Goal: Task Accomplishment & Management: Manage account settings

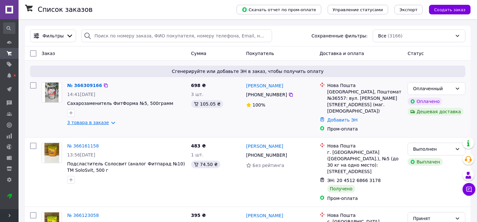
click at [82, 123] on link "3 товара в заказе" at bounding box center [88, 122] width 42 height 5
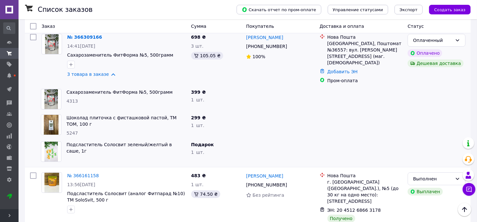
scroll to position [35, 0]
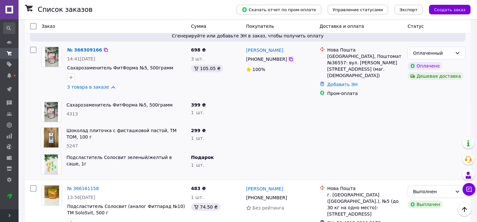
click at [288, 61] on icon at bounding box center [290, 59] width 5 height 5
click at [340, 82] on link "Добавить ЭН" at bounding box center [342, 84] width 30 height 5
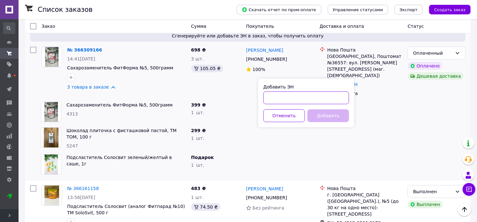
click at [310, 96] on input "Добавить ЭН" at bounding box center [306, 97] width 86 height 13
paste input "20451269208907"
type input "20451269208907"
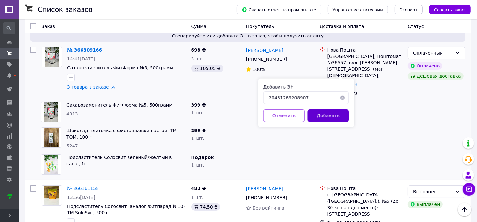
click at [332, 114] on button "Добавить" at bounding box center [329, 115] width 42 height 13
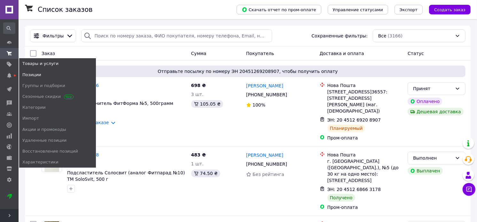
click at [33, 74] on span "Позиции" at bounding box center [31, 75] width 19 height 6
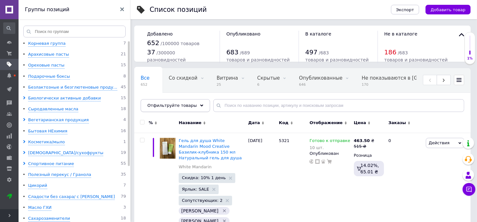
click at [200, 105] on icon at bounding box center [201, 105] width 3 height 3
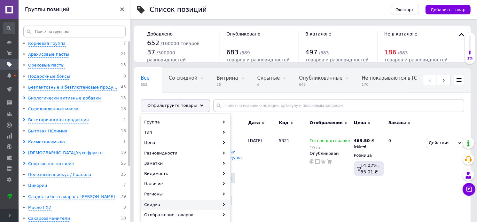
click at [166, 205] on div "Скидка" at bounding box center [185, 204] width 89 height 10
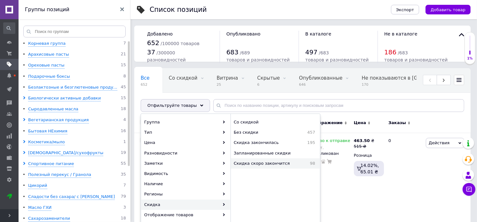
click at [264, 163] on span "Скидка скоро закончится" at bounding box center [269, 163] width 71 height 6
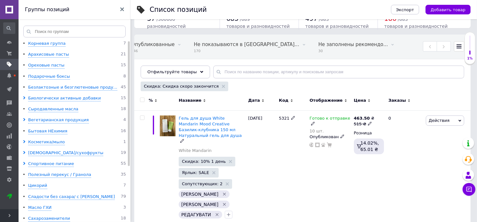
scroll to position [35, 0]
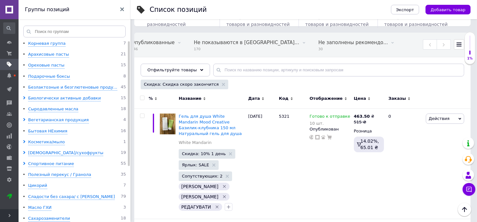
click at [143, 98] on input "checkbox" at bounding box center [142, 98] width 4 height 4
checkbox input "true"
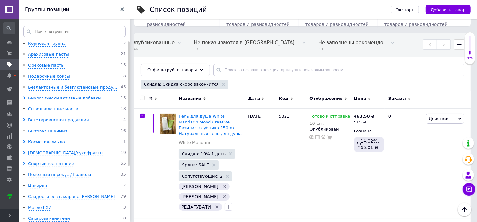
checkbox input "true"
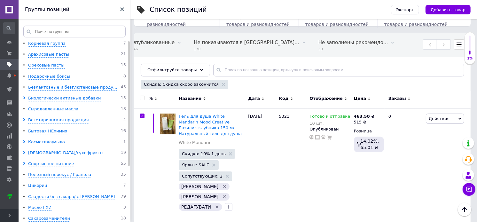
checkbox input "true"
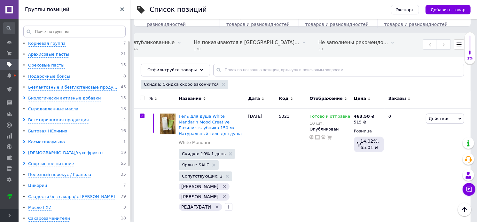
checkbox input "true"
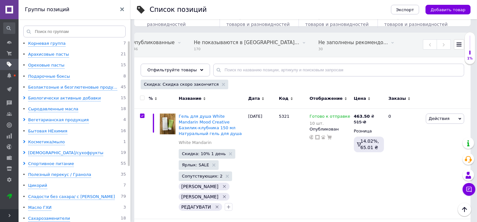
checkbox input "true"
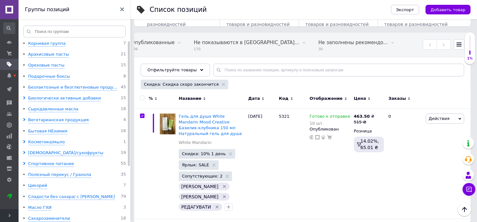
checkbox input "true"
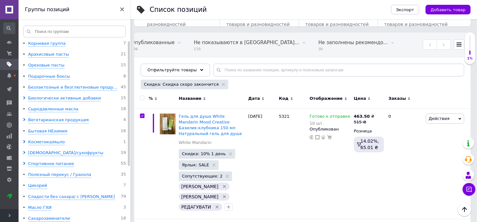
checkbox input "true"
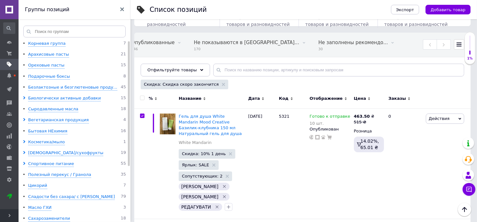
checkbox input "true"
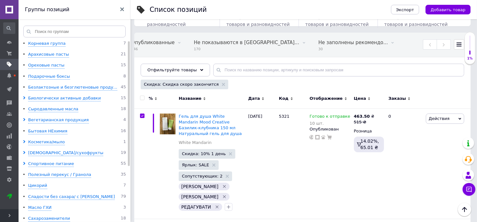
checkbox input "true"
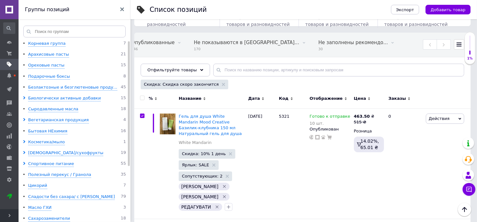
checkbox input "true"
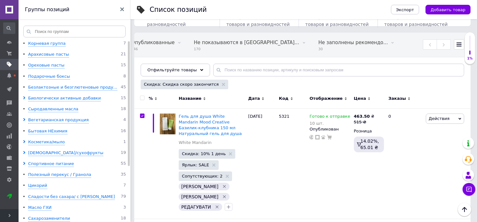
checkbox input "true"
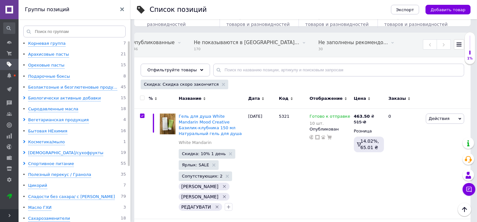
checkbox input "true"
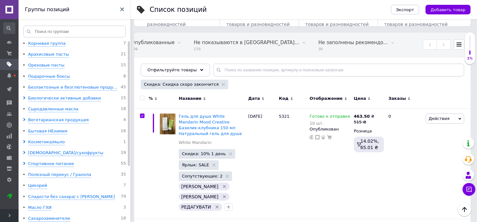
checkbox input "true"
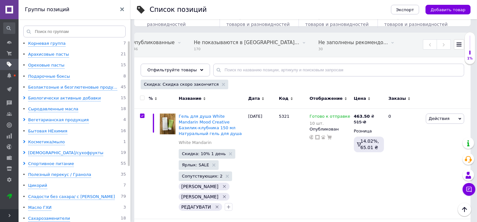
checkbox input "true"
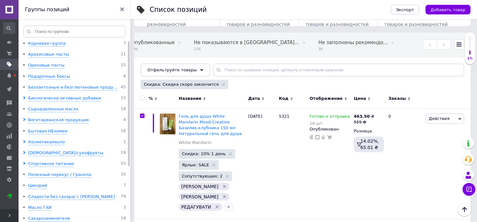
checkbox input "true"
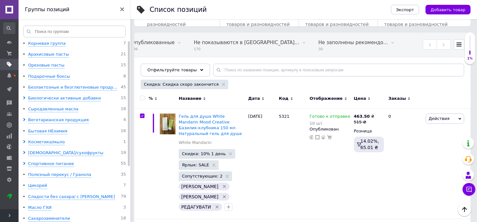
checkbox input "true"
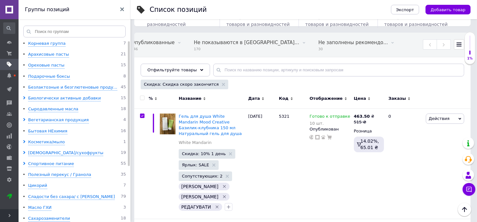
checkbox input "true"
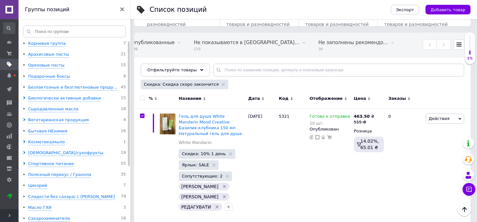
checkbox input "true"
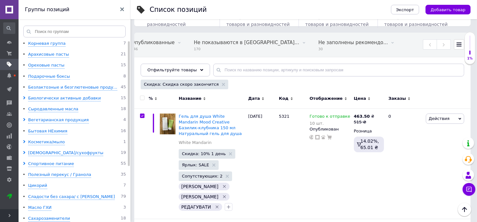
checkbox input "true"
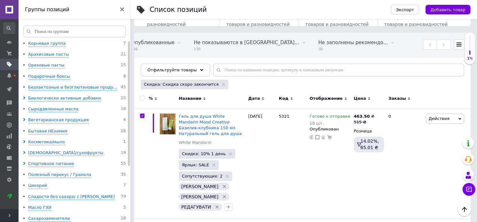
checkbox input "true"
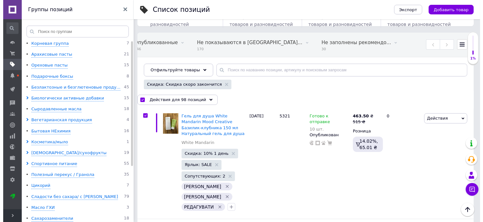
scroll to position [0, 168]
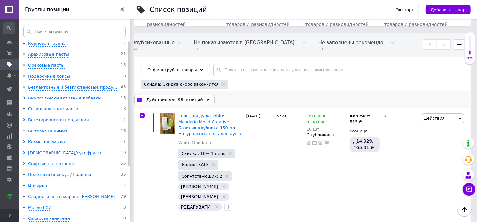
click at [160, 102] on span "Действия для 98 позиций" at bounding box center [174, 100] width 57 height 6
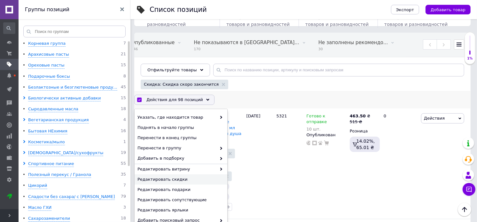
click at [183, 180] on span "Редактировать скидки" at bounding box center [179, 179] width 85 height 6
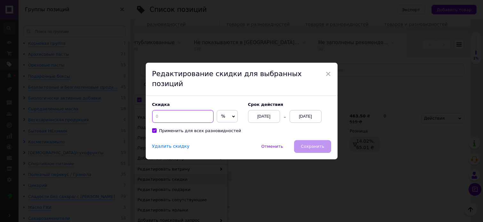
click at [173, 113] on input at bounding box center [182, 116] width 61 height 13
type input "10"
click at [264, 112] on div "[DATE]" at bounding box center [264, 116] width 32 height 13
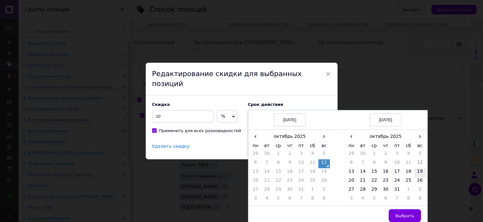
click at [420, 168] on td "19" at bounding box center [420, 172] width 12 height 9
click at [354, 168] on td "13" at bounding box center [352, 172] width 12 height 9
click at [415, 168] on td "19" at bounding box center [420, 172] width 12 height 9
click at [322, 168] on td "19" at bounding box center [324, 172] width 12 height 9
click at [400, 215] on button "Выбрать" at bounding box center [405, 215] width 32 height 13
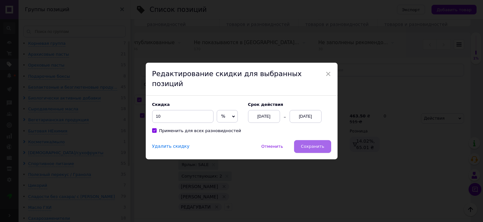
click at [308, 144] on span "Сохранить" at bounding box center [312, 146] width 23 height 5
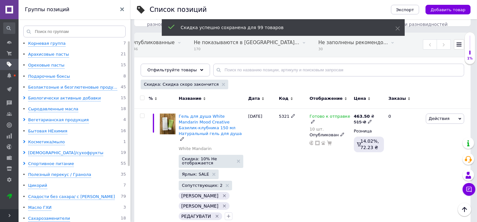
checkbox input "false"
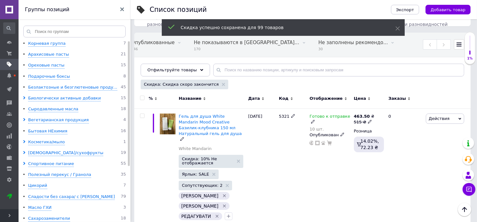
checkbox input "false"
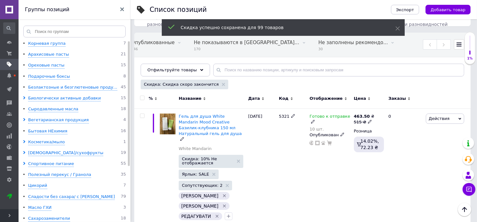
checkbox input "false"
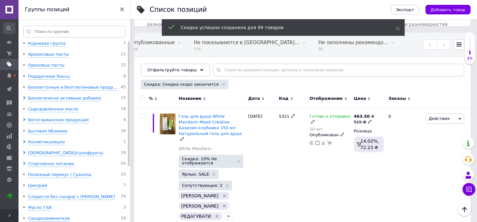
checkbox input "false"
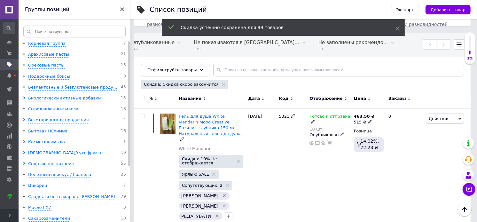
checkbox input "false"
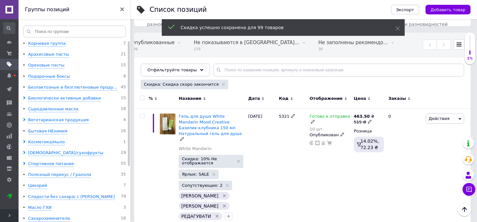
checkbox input "false"
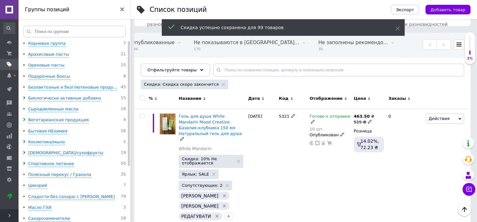
checkbox input "false"
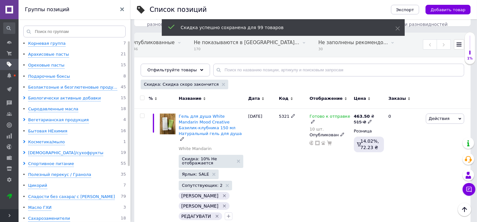
checkbox input "false"
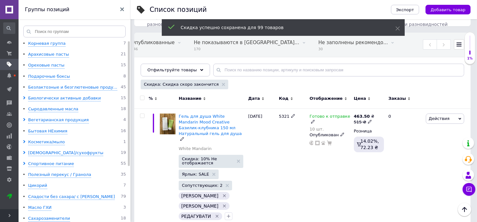
checkbox input "false"
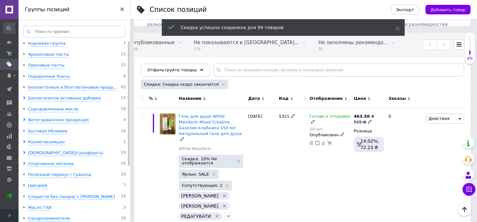
checkbox input "false"
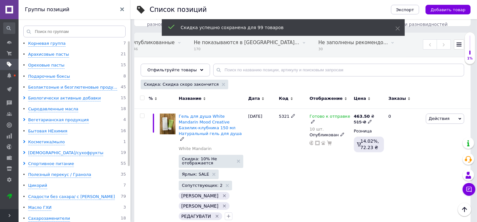
checkbox input "false"
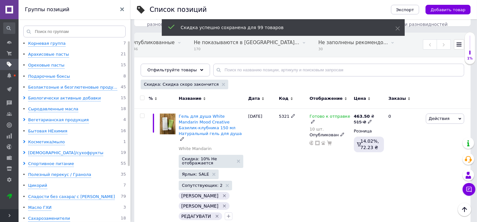
checkbox input "false"
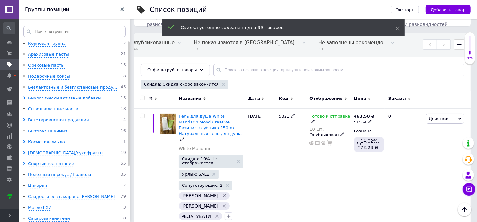
checkbox input "false"
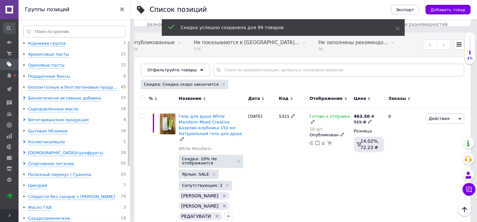
checkbox input "false"
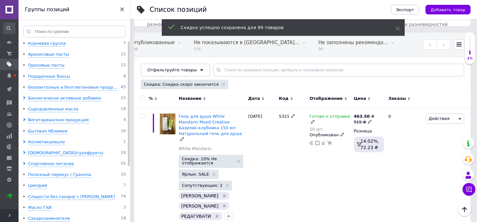
checkbox input "false"
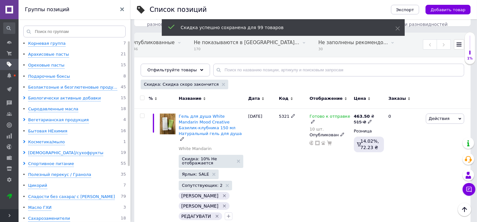
checkbox input "false"
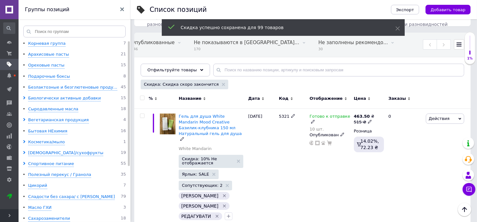
checkbox input "false"
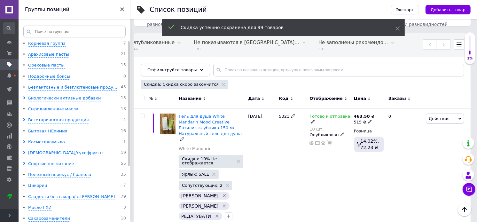
checkbox input "false"
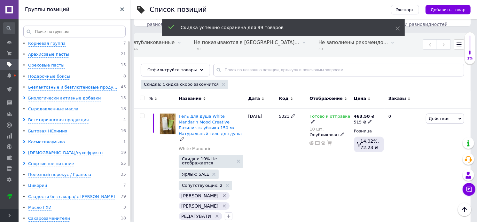
checkbox input "false"
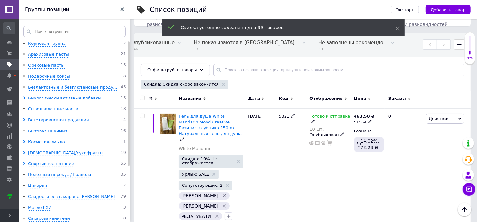
checkbox input "false"
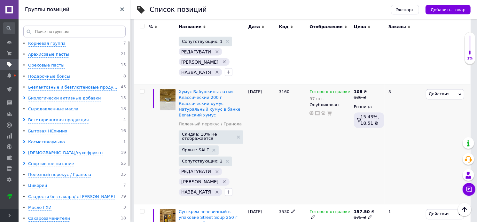
scroll to position [882, 0]
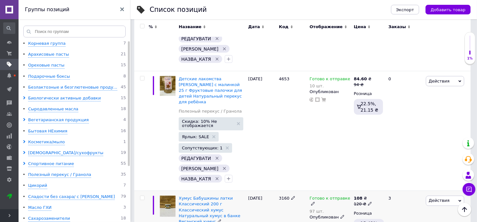
click at [171, 196] on img at bounding box center [168, 206] width 16 height 21
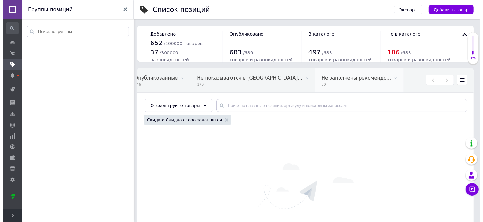
scroll to position [0, 168]
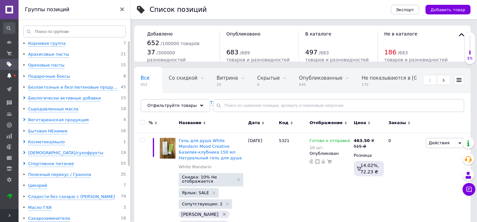
click at [12, 75] on span at bounding box center [9, 76] width 19 height 6
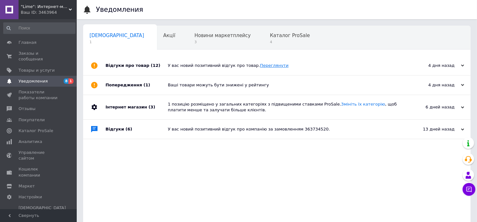
click at [261, 66] on link "Переглянути" at bounding box center [274, 65] width 28 height 5
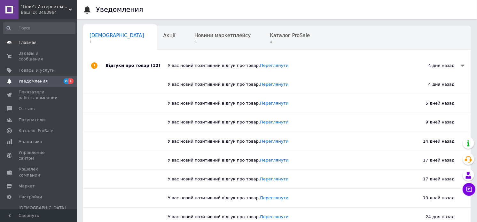
click at [29, 45] on span "Главная" at bounding box center [28, 43] width 18 height 6
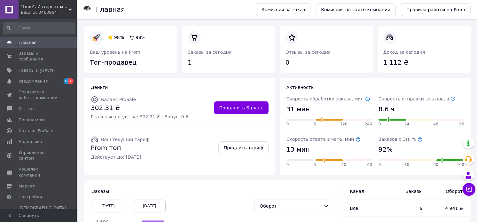
click at [365, 98] on icon at bounding box center [367, 98] width 5 height 5
click at [37, 78] on span "Уведомления" at bounding box center [33, 81] width 29 height 6
